Goal: Task Accomplishment & Management: Use online tool/utility

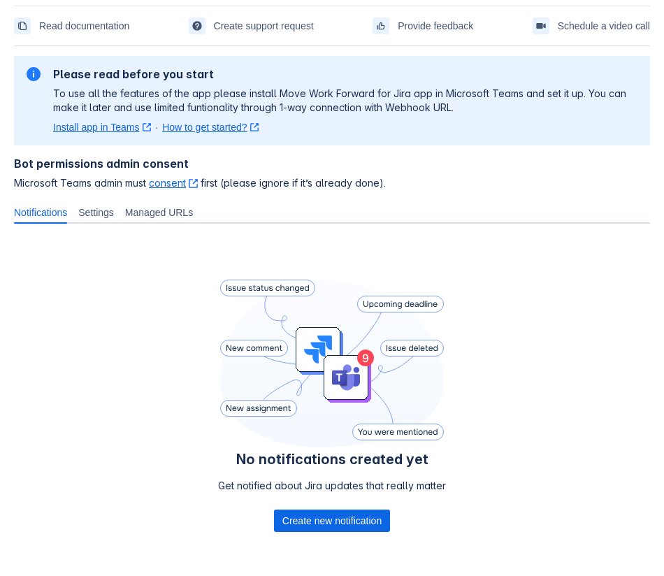
scroll to position [64, 0]
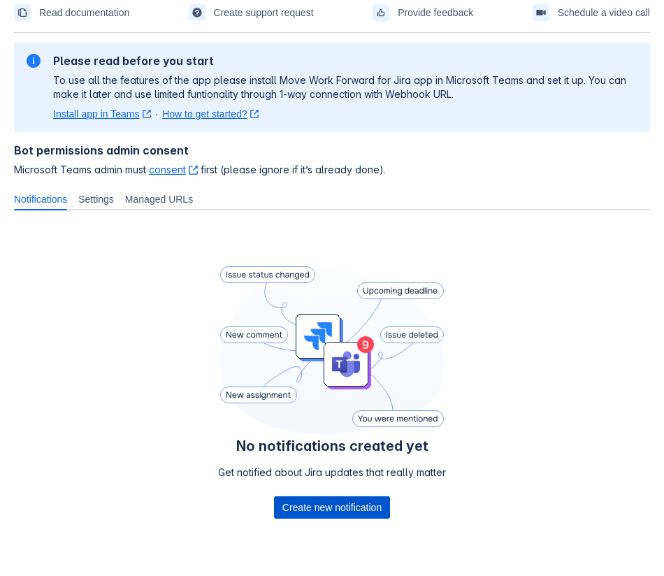
click at [372, 499] on span "Create new notification" at bounding box center [331, 507] width 99 height 22
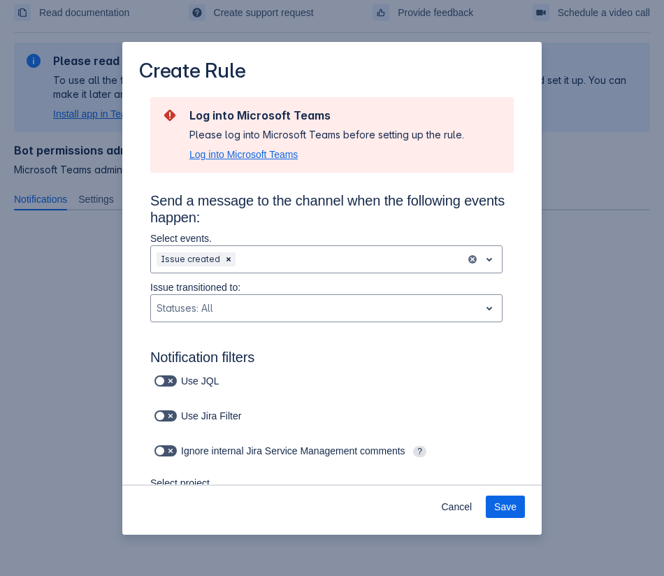
click at [271, 156] on span "Log into Microsoft Teams" at bounding box center [243, 154] width 108 height 14
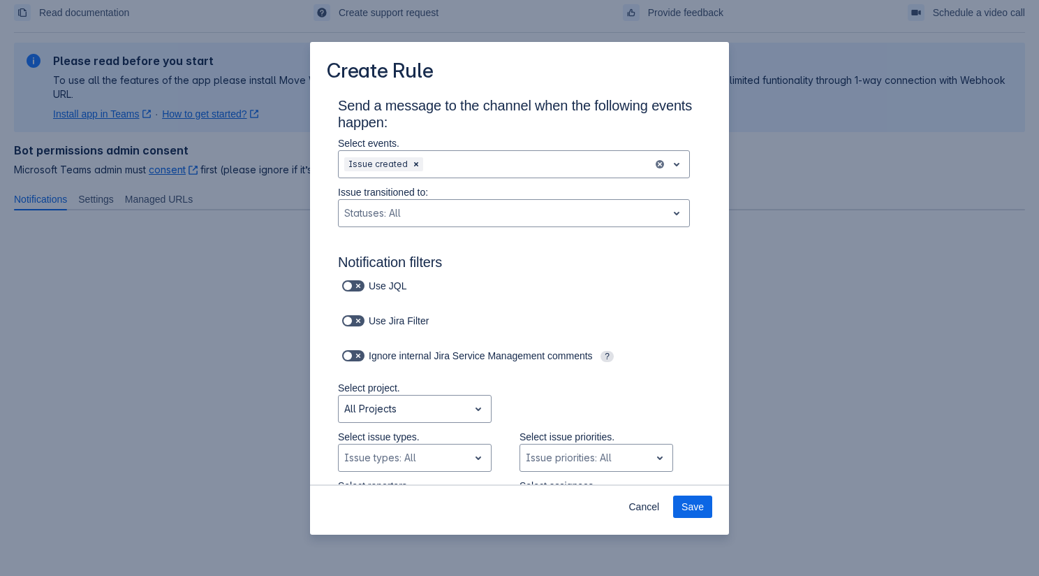
click at [583, 518] on div "Cancel Save" at bounding box center [519, 509] width 419 height 50
click at [583, 509] on span "Cancel" at bounding box center [644, 506] width 31 height 22
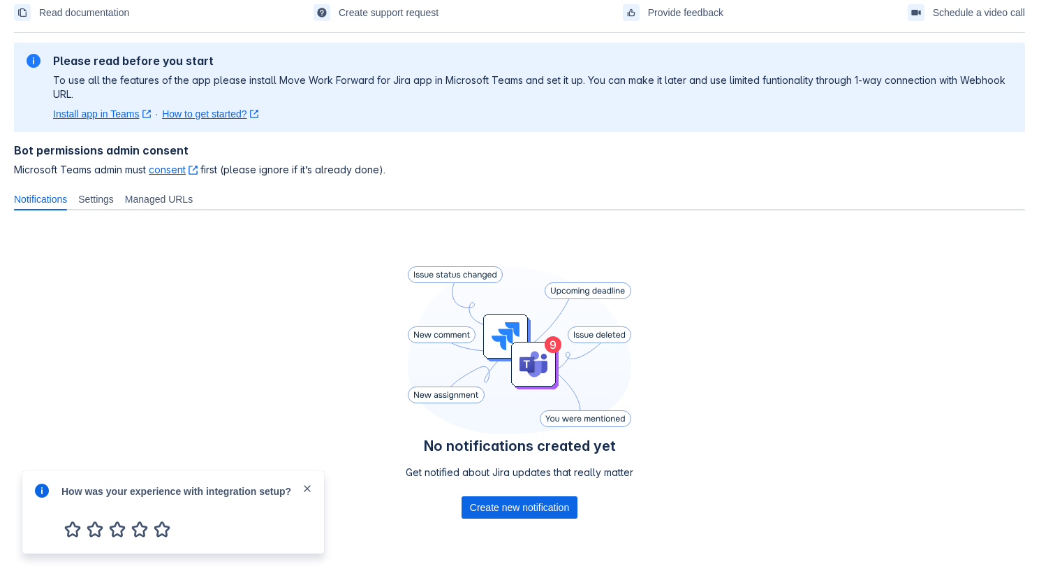
click at [307, 490] on span "close" at bounding box center [307, 488] width 11 height 11
